Goal: Transaction & Acquisition: Purchase product/service

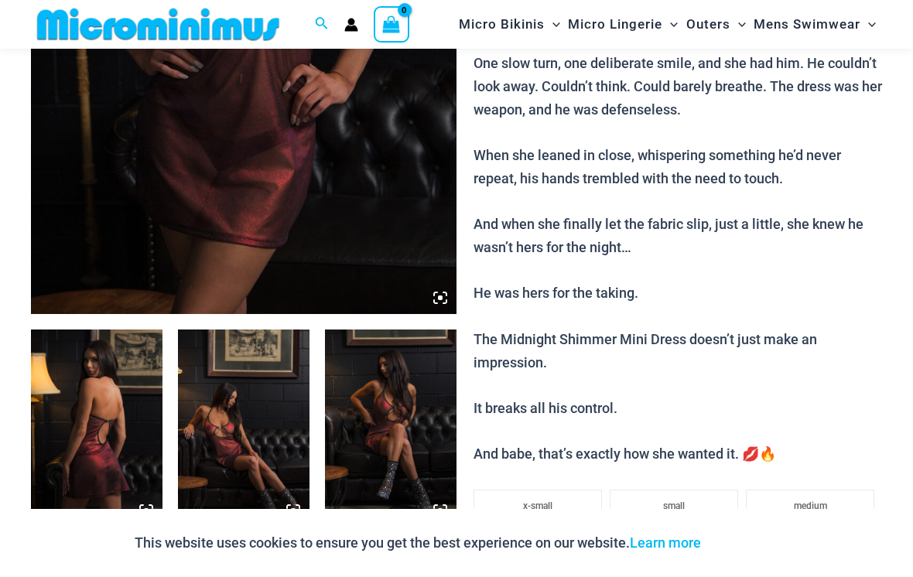
scroll to position [418, 0]
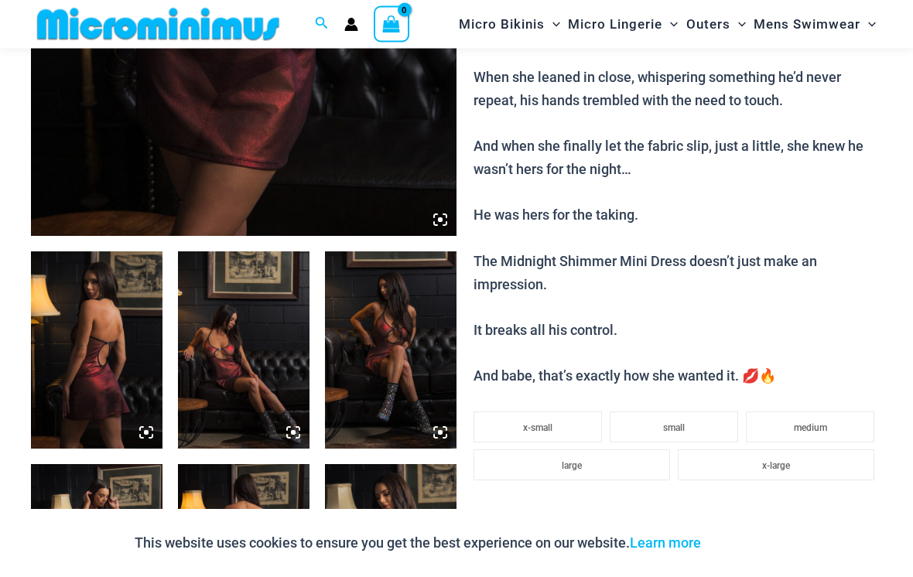
click at [81, 318] on img at bounding box center [97, 350] width 132 height 197
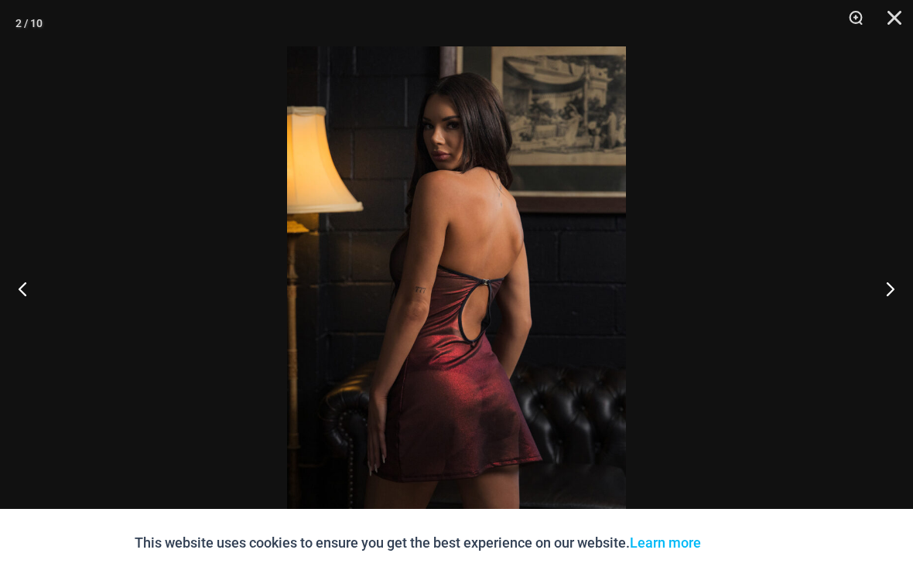
click at [891, 293] on button "Next" at bounding box center [884, 288] width 58 height 77
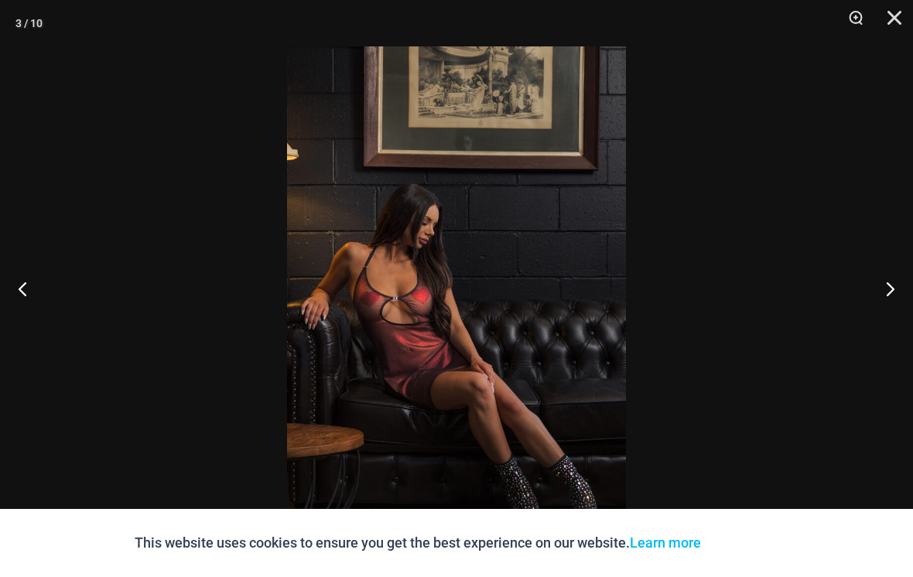
click at [897, 296] on button "Next" at bounding box center [884, 288] width 58 height 77
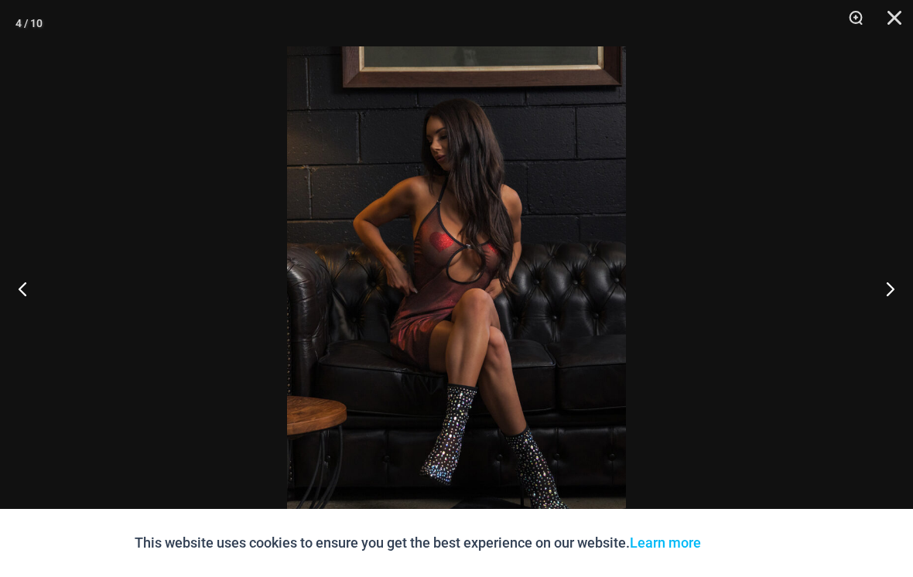
click at [893, 298] on button "Next" at bounding box center [884, 288] width 58 height 77
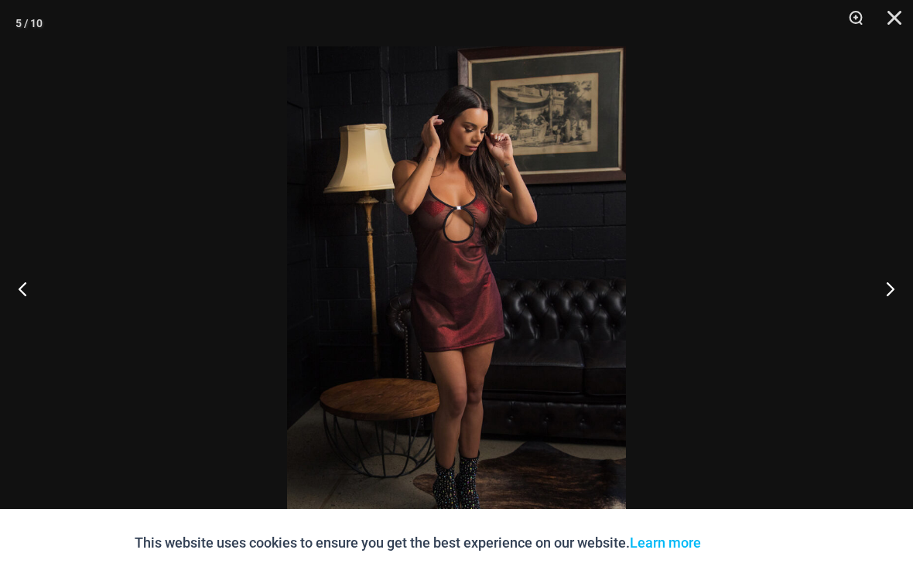
click at [892, 296] on button "Next" at bounding box center [884, 288] width 58 height 77
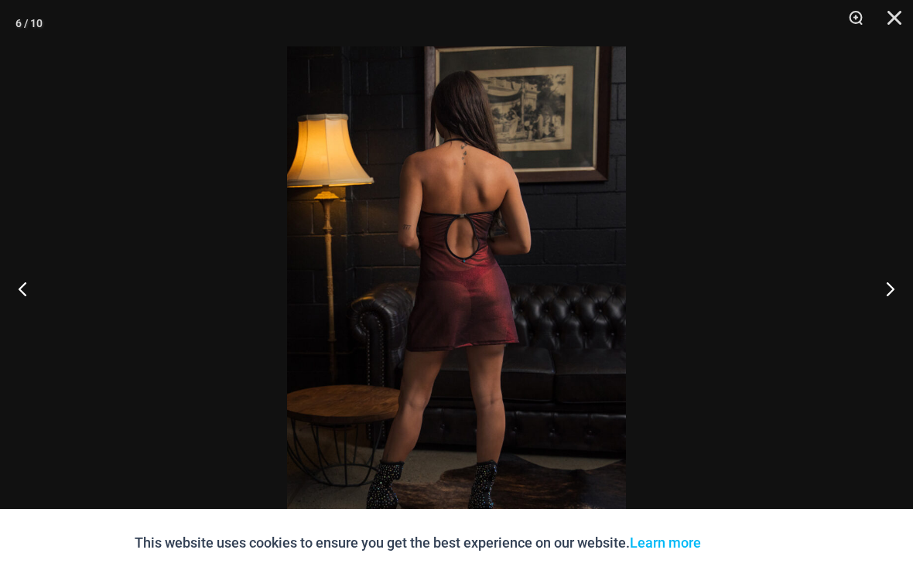
click at [892, 295] on button "Next" at bounding box center [884, 288] width 58 height 77
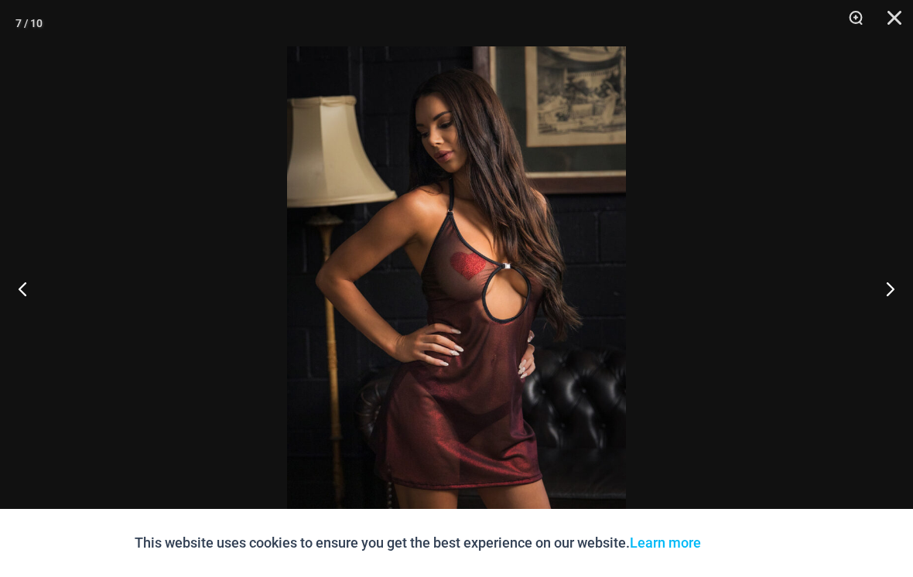
click at [892, 295] on button "Next" at bounding box center [884, 288] width 58 height 77
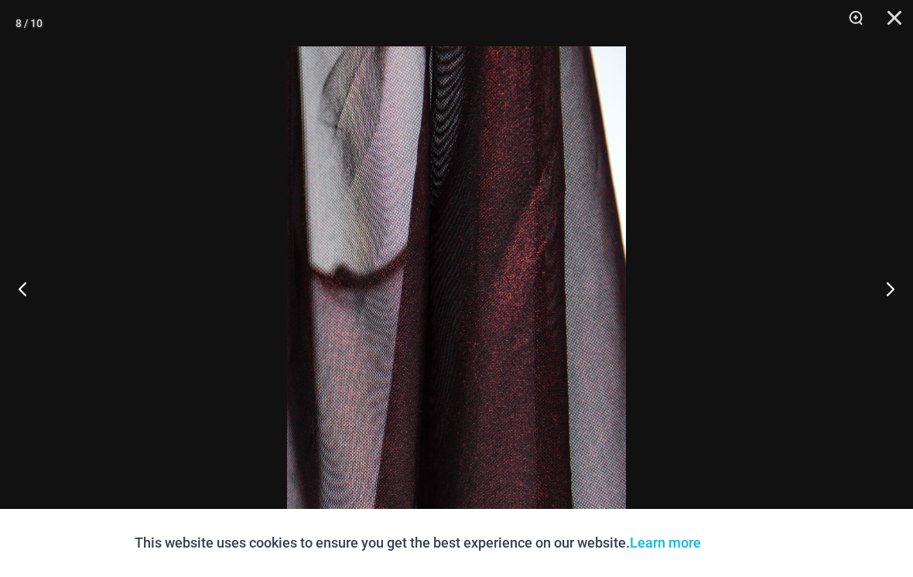
click at [893, 293] on button "Next" at bounding box center [884, 288] width 58 height 77
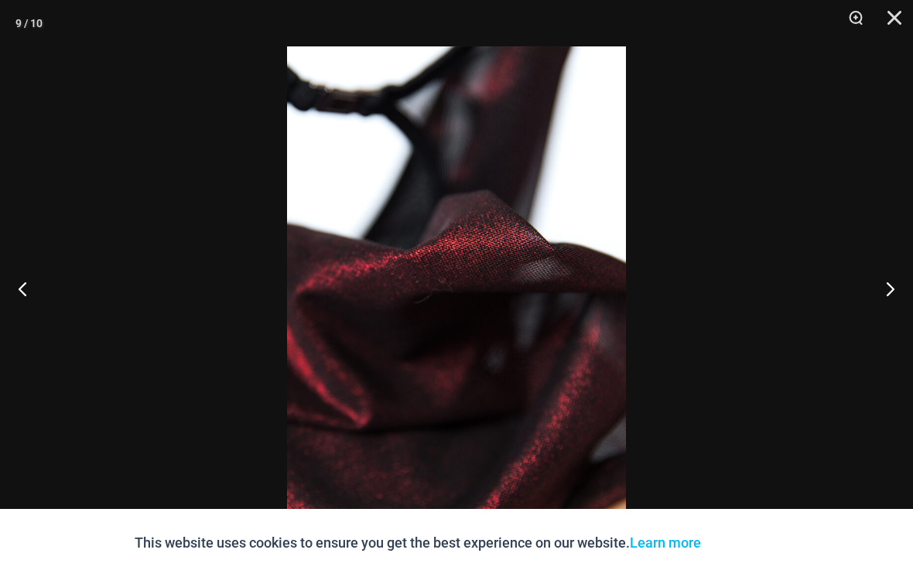
click at [893, 291] on button "Next" at bounding box center [884, 288] width 58 height 77
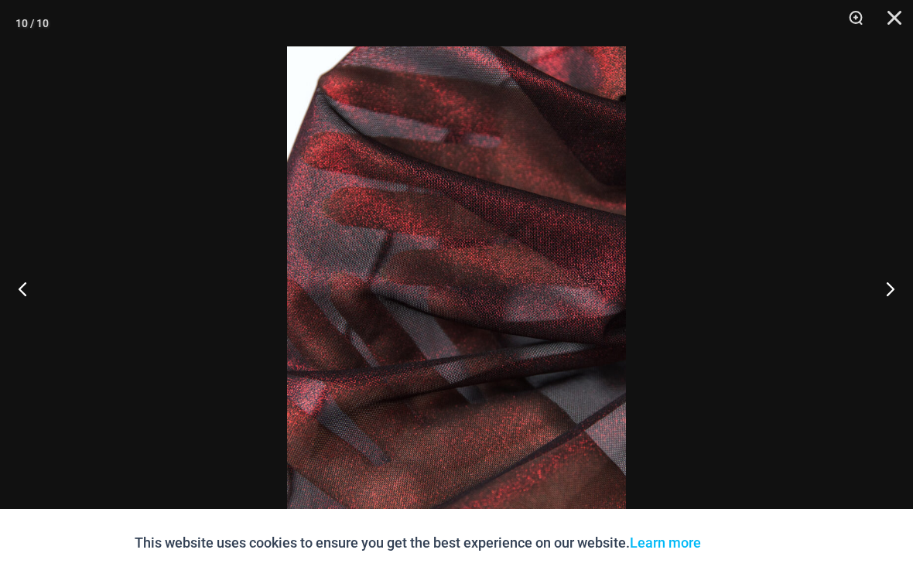
click at [892, 290] on button "Next" at bounding box center [884, 288] width 58 height 77
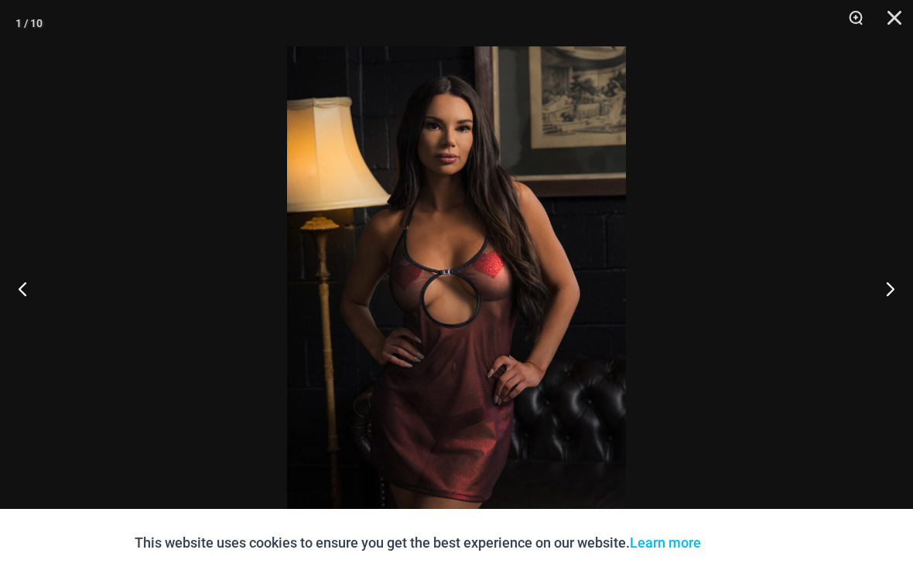
click at [892, 290] on button "Next" at bounding box center [884, 288] width 58 height 77
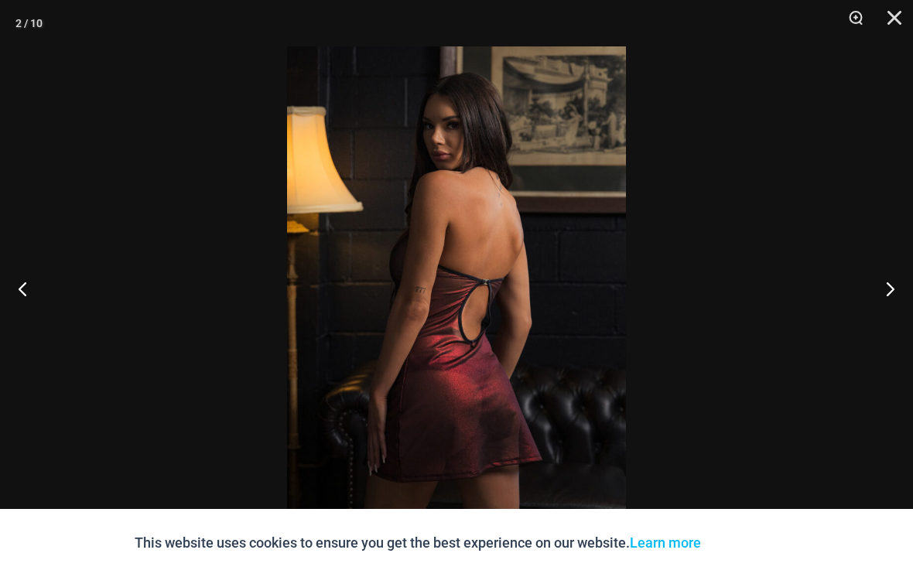
click at [892, 289] on button "Next" at bounding box center [884, 288] width 58 height 77
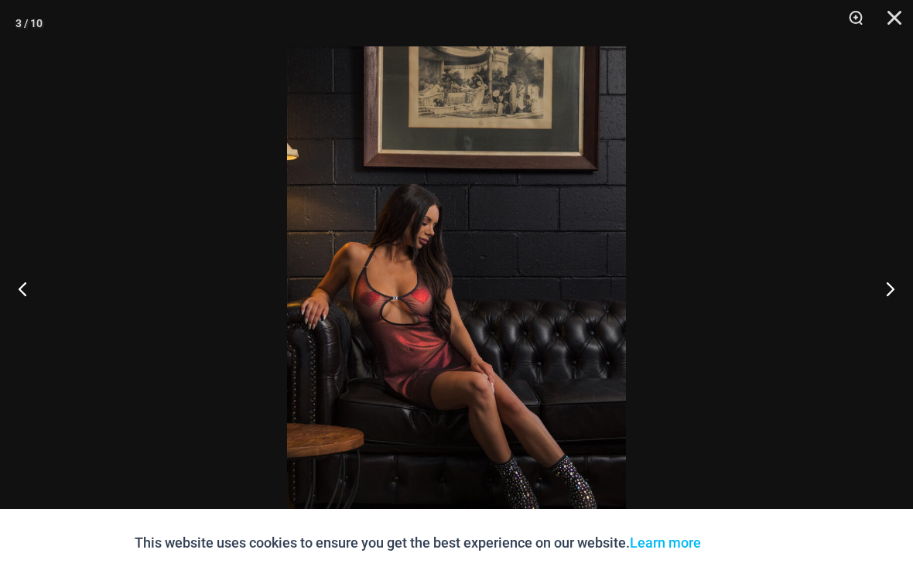
click at [893, 13] on button "Close" at bounding box center [889, 23] width 39 height 46
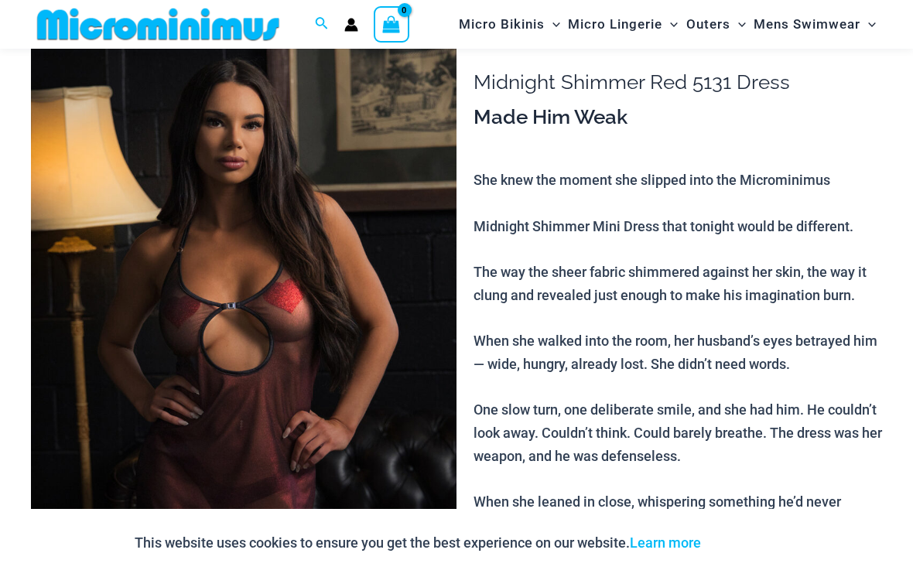
scroll to position [295, 0]
